Goal: Task Accomplishment & Management: Manage account settings

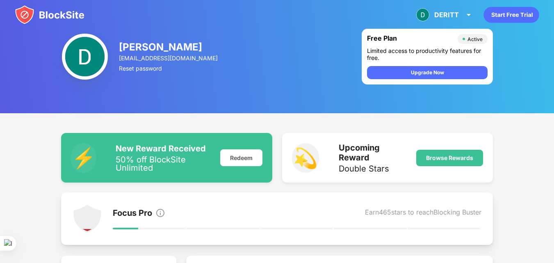
click at [462, 4] on div "DERITT [PERSON_NAME] View Account Insights Premium Rewards Settings Support Log…" at bounding box center [277, 15] width 554 height 30
click at [461, 15] on div "DERITT [PERSON_NAME] View Account Insights Premium Rewards Settings Support Log…" at bounding box center [444, 15] width 67 height 20
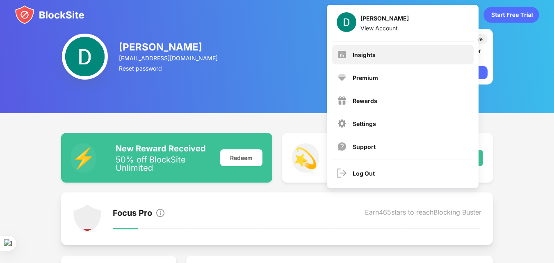
click at [379, 55] on div "Insights" at bounding box center [402, 55] width 141 height 20
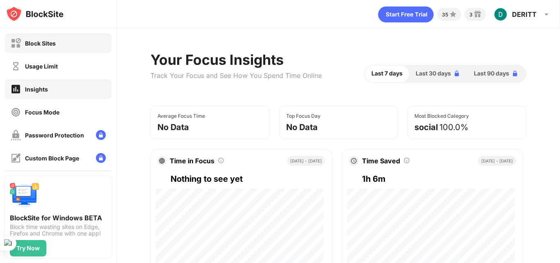
click at [56, 43] on div "Block Sites" at bounding box center [58, 43] width 107 height 20
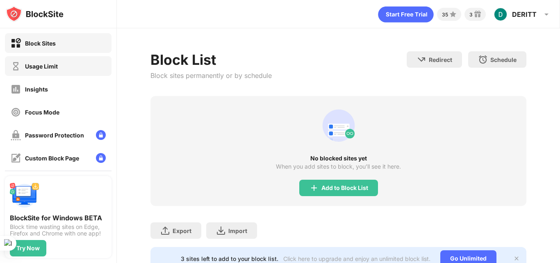
click at [70, 69] on div "Usage Limit" at bounding box center [58, 66] width 107 height 20
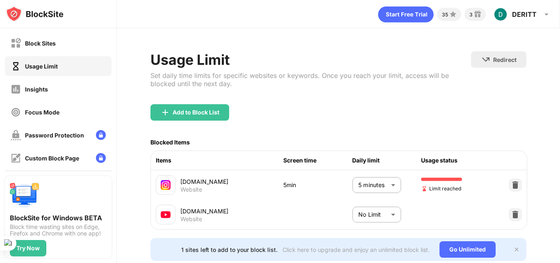
click at [359, 184] on body "Block Sites Usage Limit Insights Focus Mode Password Protection Custom Block Pa…" at bounding box center [280, 131] width 560 height 263
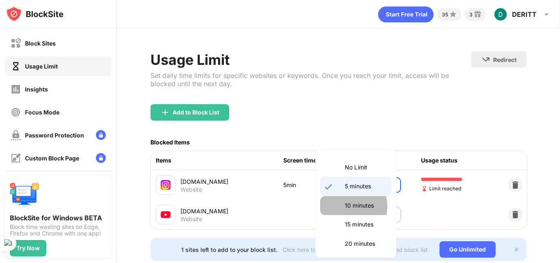
click at [348, 206] on p "10 minutes" at bounding box center [366, 205] width 42 height 9
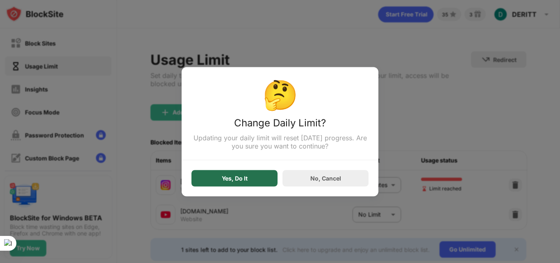
click at [224, 183] on div "Yes, Do It" at bounding box center [234, 178] width 86 height 16
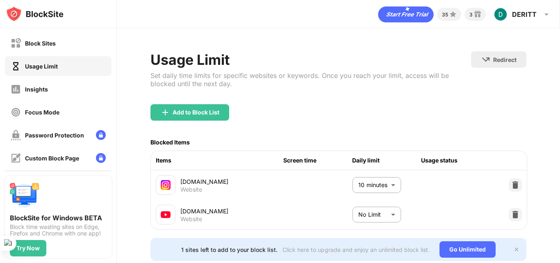
click at [364, 184] on body "Block Sites Usage Limit Insights Focus Mode Password Protection Custom Block Pa…" at bounding box center [280, 131] width 560 height 263
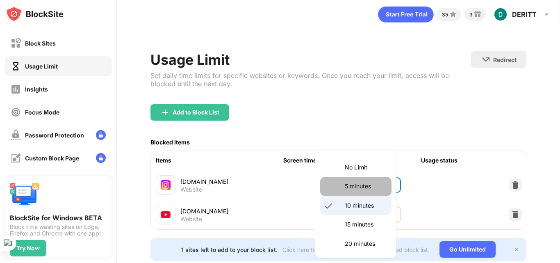
click at [357, 184] on p "5 minutes" at bounding box center [366, 186] width 42 height 9
type input "*"
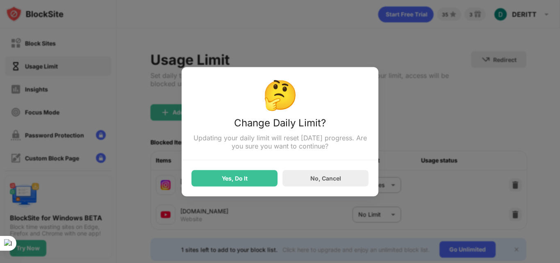
click at [237, 192] on div "🤔 Change Daily Limit? Updating your daily limit will reset [DATE] progress. Are…" at bounding box center [280, 131] width 197 height 129
click at [236, 186] on div "Yes, Do It" at bounding box center [234, 178] width 86 height 16
